Goal: Transaction & Acquisition: Purchase product/service

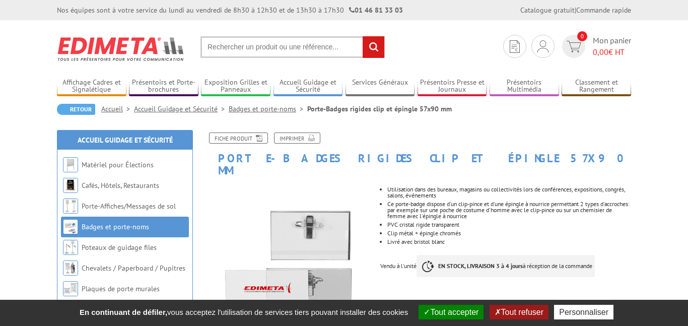
click at [285, 44] on input "text" at bounding box center [293, 47] width 184 height 22
click at [300, 51] on input "text" at bounding box center [293, 47] width 184 height 22
click at [295, 45] on input "text" at bounding box center [293, 47] width 184 height 22
click at [377, 55] on input "rechercher" at bounding box center [374, 47] width 22 height 22
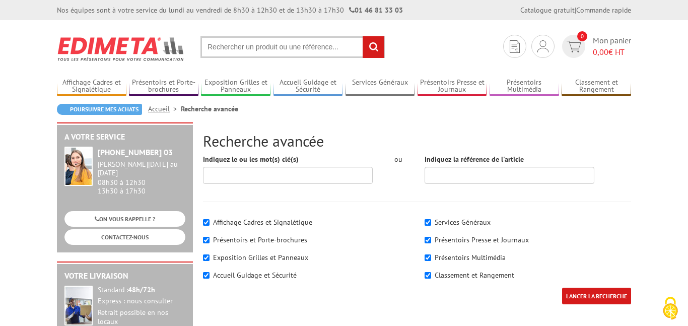
click at [230, 53] on input "text" at bounding box center [293, 47] width 184 height 22
click at [321, 55] on input "porte badgoe 110x80 MM" at bounding box center [293, 47] width 184 height 22
click at [313, 48] on input "porte badgoe 110x80 MM" at bounding box center [293, 47] width 184 height 22
type input "porte badgoe 110x80 MM"
click at [363, 50] on input "rechercher" at bounding box center [374, 47] width 22 height 22
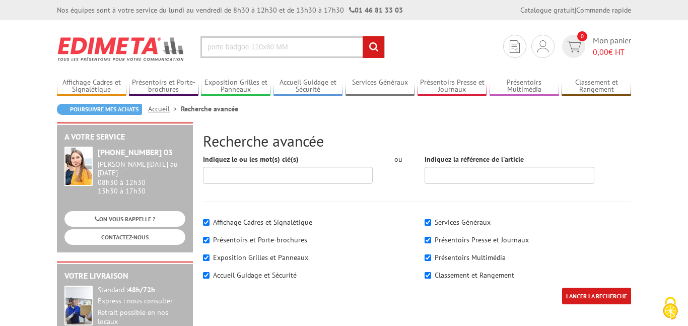
click at [367, 46] on input "rechercher" at bounding box center [374, 47] width 22 height 22
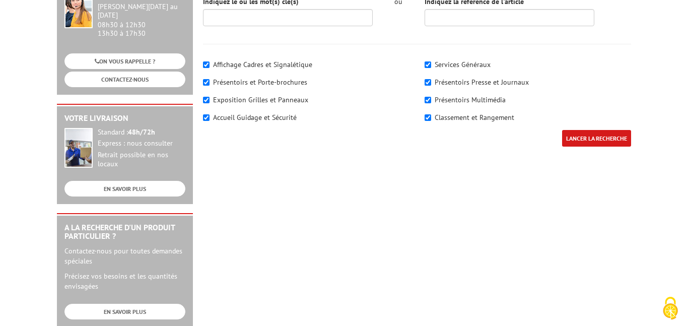
scroll to position [187, 0]
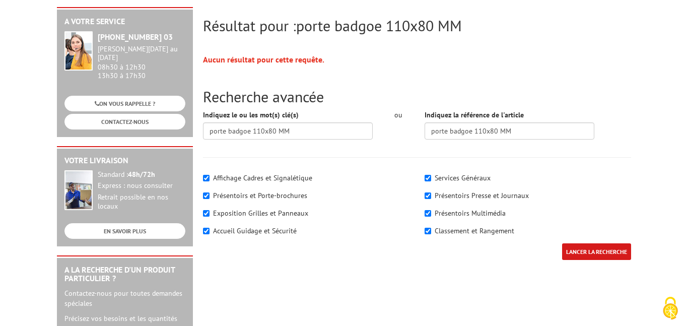
scroll to position [117, 0]
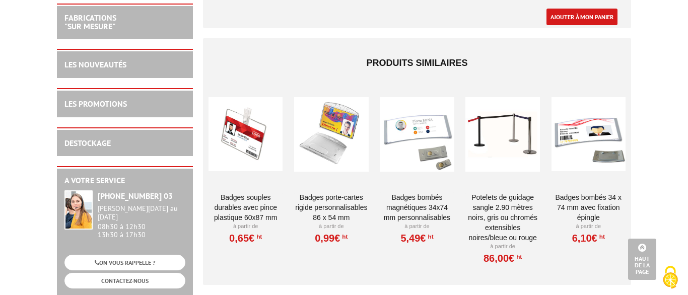
scroll to position [510, 0]
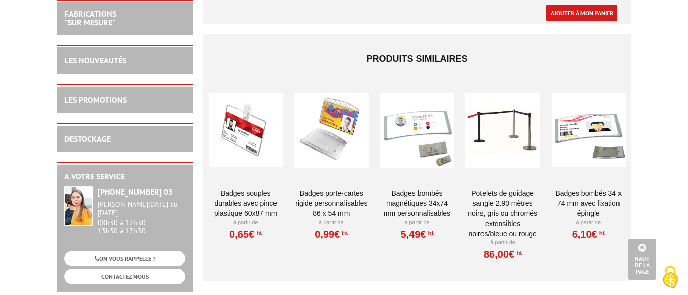
click at [597, 191] on link "Badges bombés 34 x 74 mm avec fixation épingle" at bounding box center [589, 203] width 74 height 30
